Goal: Transaction & Acquisition: Purchase product/service

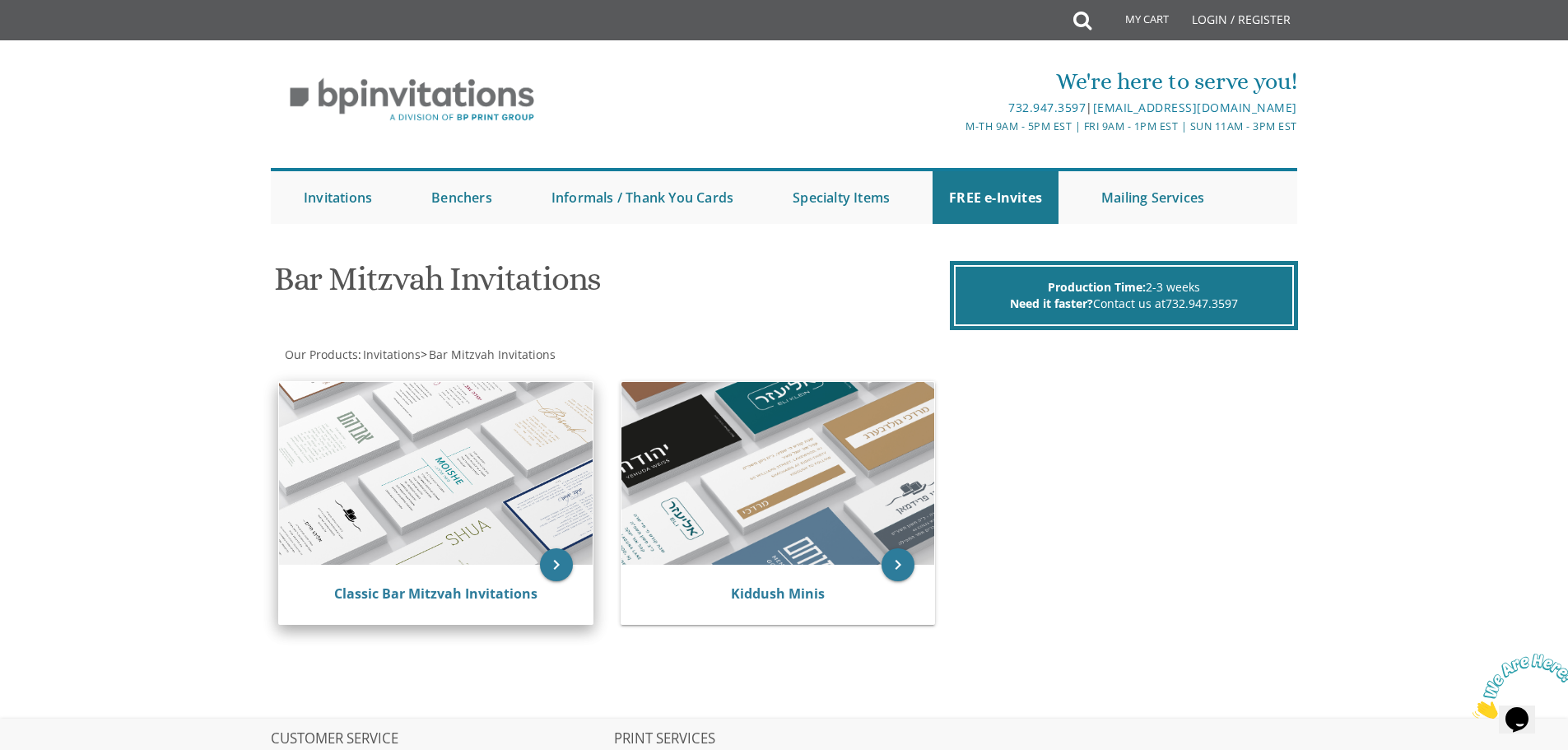
click at [498, 574] on div "Classic Bar Mitzvah Invitations" at bounding box center [436, 595] width 314 height 59
click at [554, 568] on icon "keyboard_arrow_right" at bounding box center [556, 564] width 33 height 33
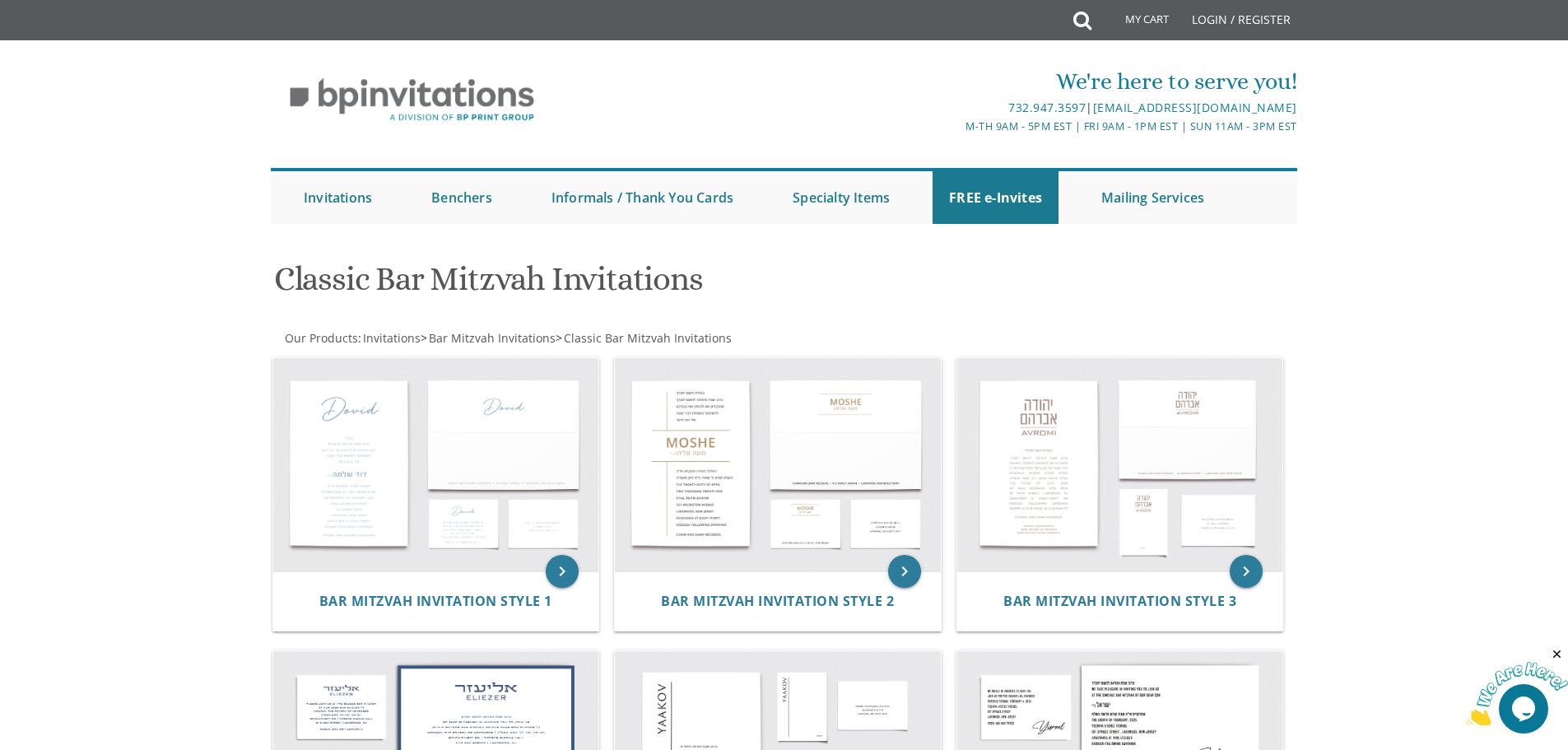
scroll to position [225, 0]
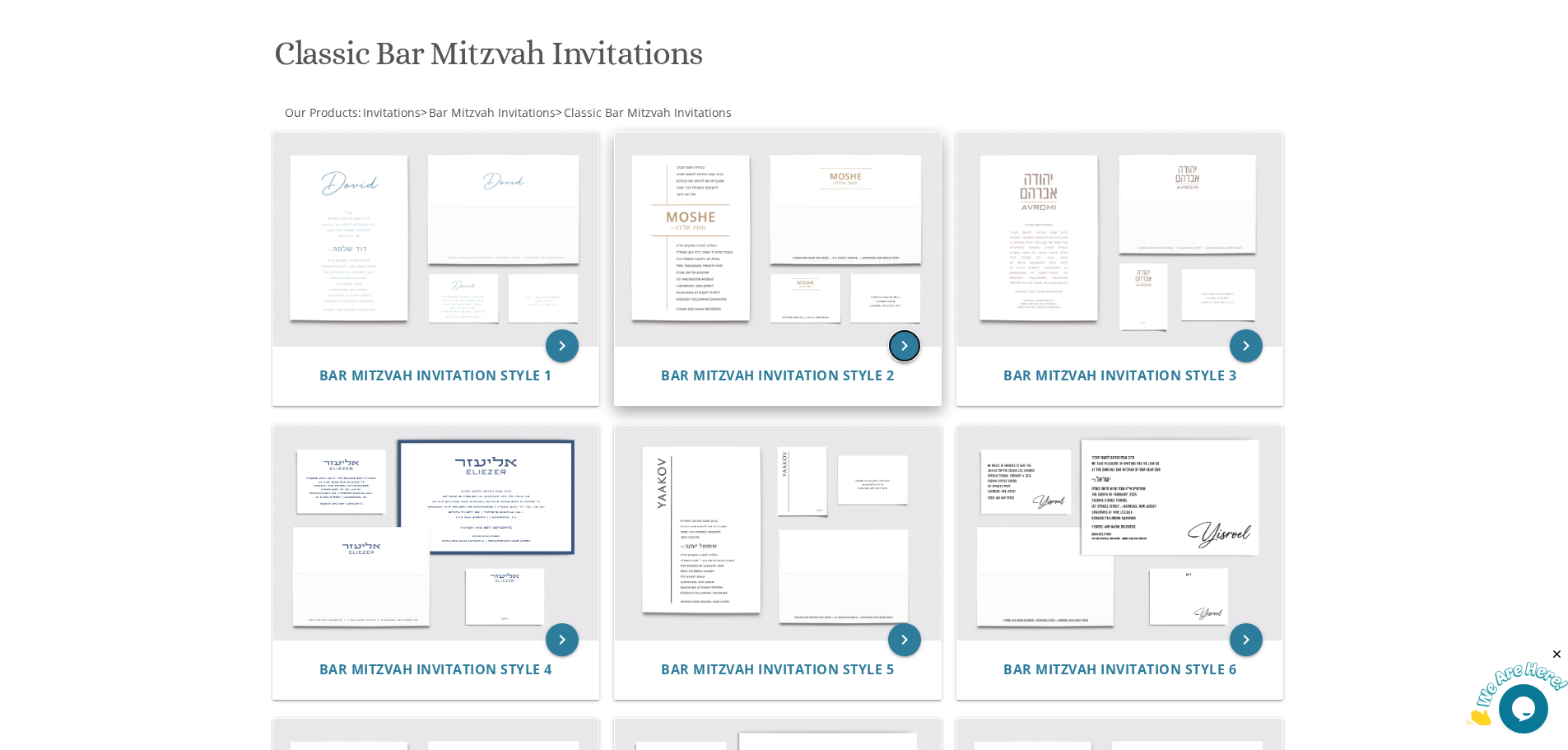
click at [912, 349] on icon "keyboard_arrow_right" at bounding box center [904, 345] width 33 height 33
click at [907, 350] on icon "keyboard_arrow_right" at bounding box center [904, 345] width 33 height 33
click at [910, 346] on icon "keyboard_arrow_right" at bounding box center [904, 345] width 33 height 33
click at [908, 345] on icon "keyboard_arrow_right" at bounding box center [904, 345] width 33 height 33
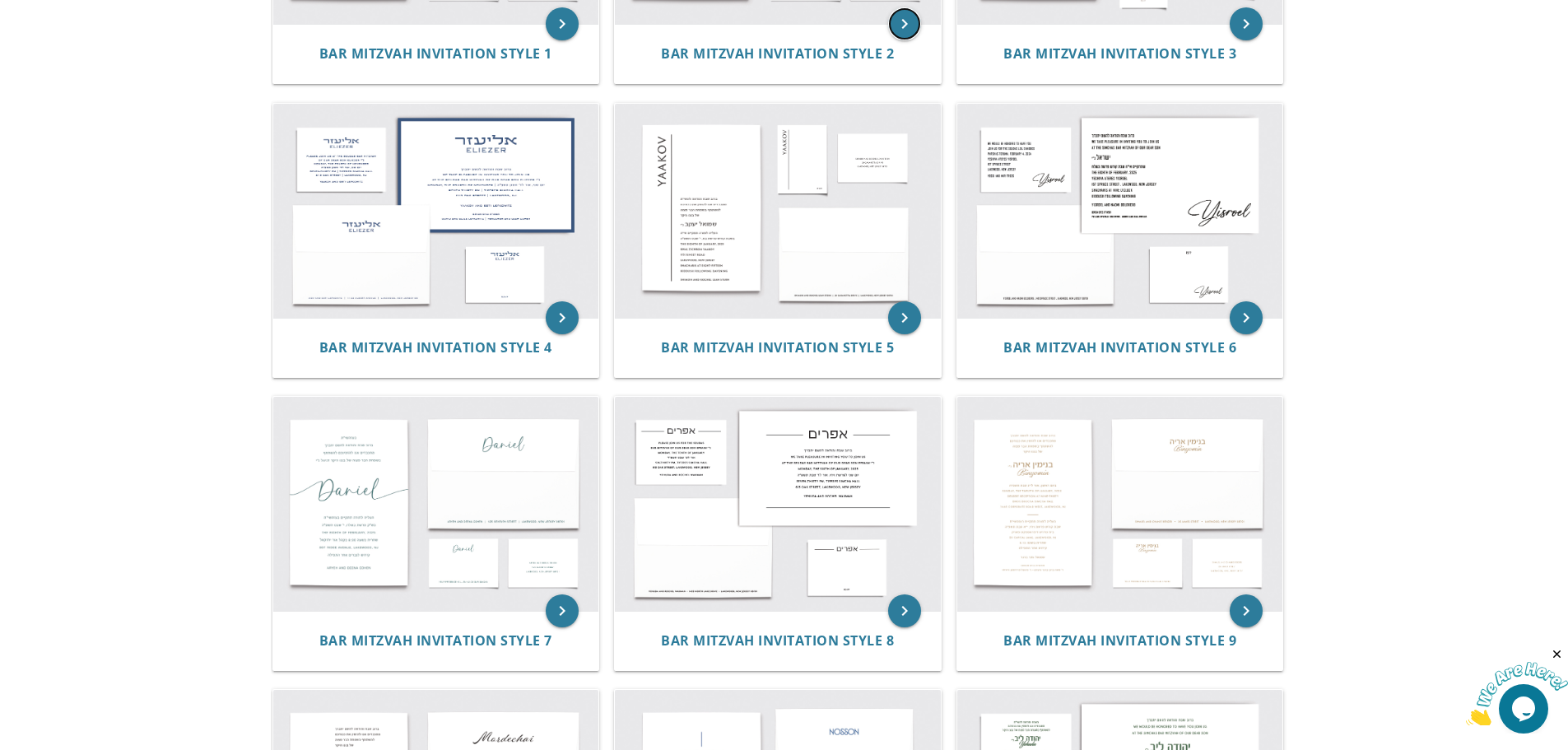
scroll to position [659, 0]
